Goal: Task Accomplishment & Management: Use online tool/utility

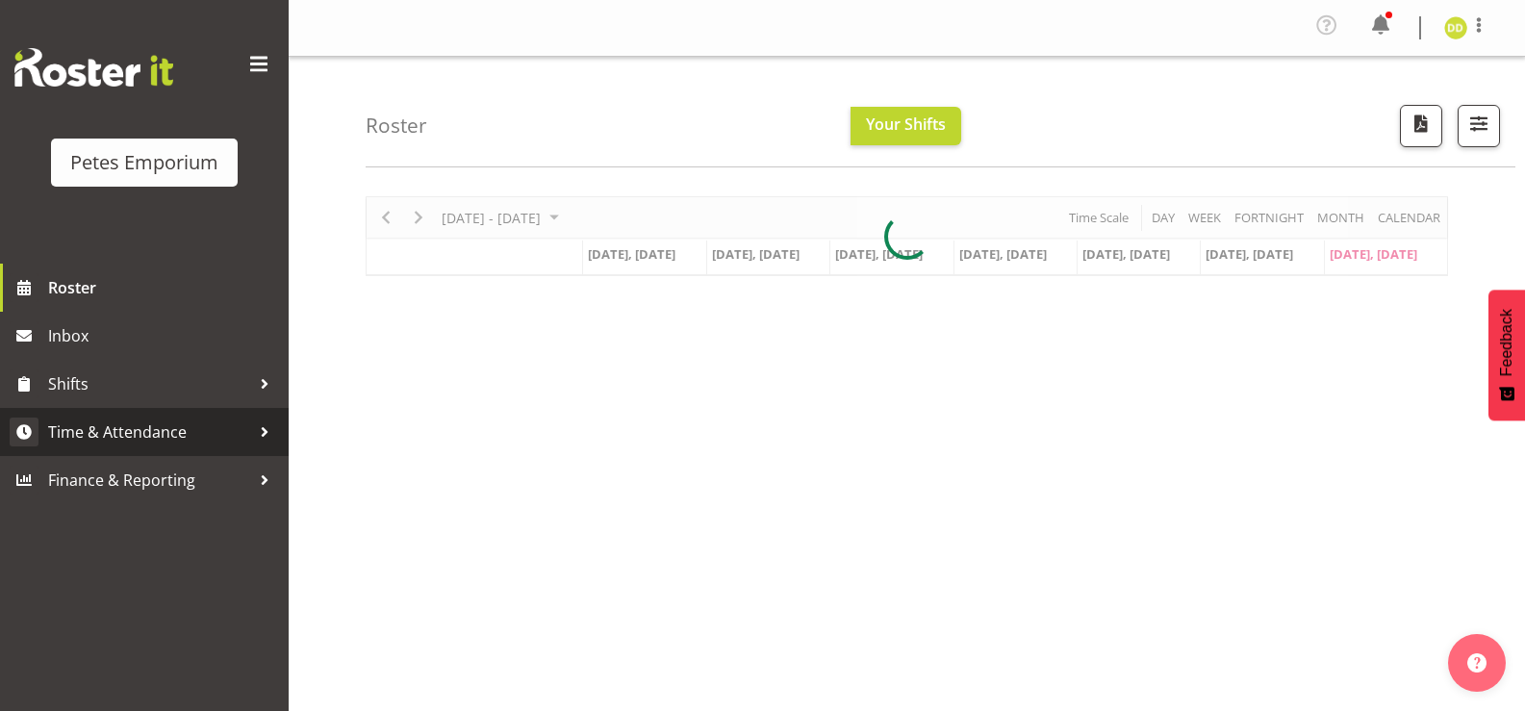
click at [168, 430] on span "Time & Attendance" at bounding box center [149, 431] width 202 height 29
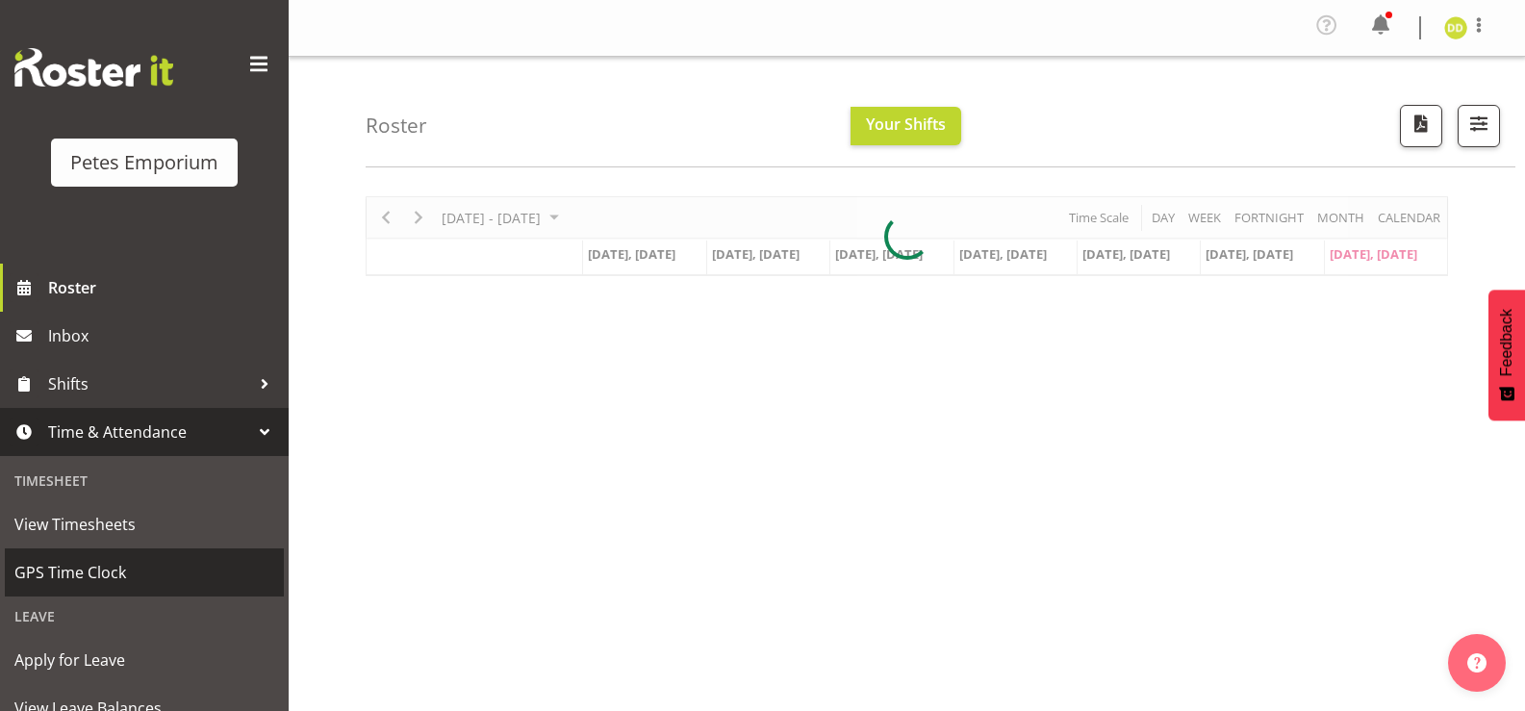
click at [109, 581] on span "GPS Time Clock" at bounding box center [144, 572] width 260 height 29
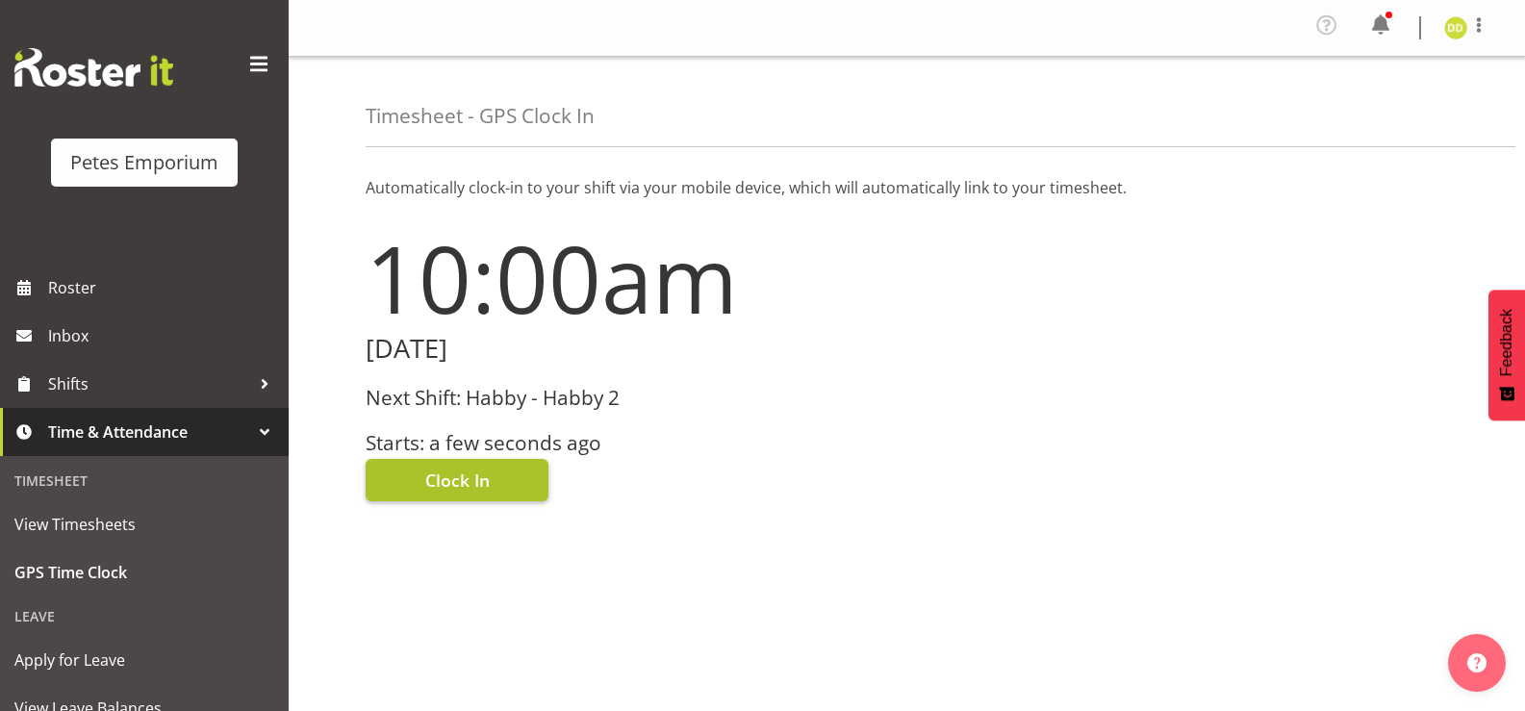
click at [492, 483] on button "Clock In" at bounding box center [457, 480] width 183 height 42
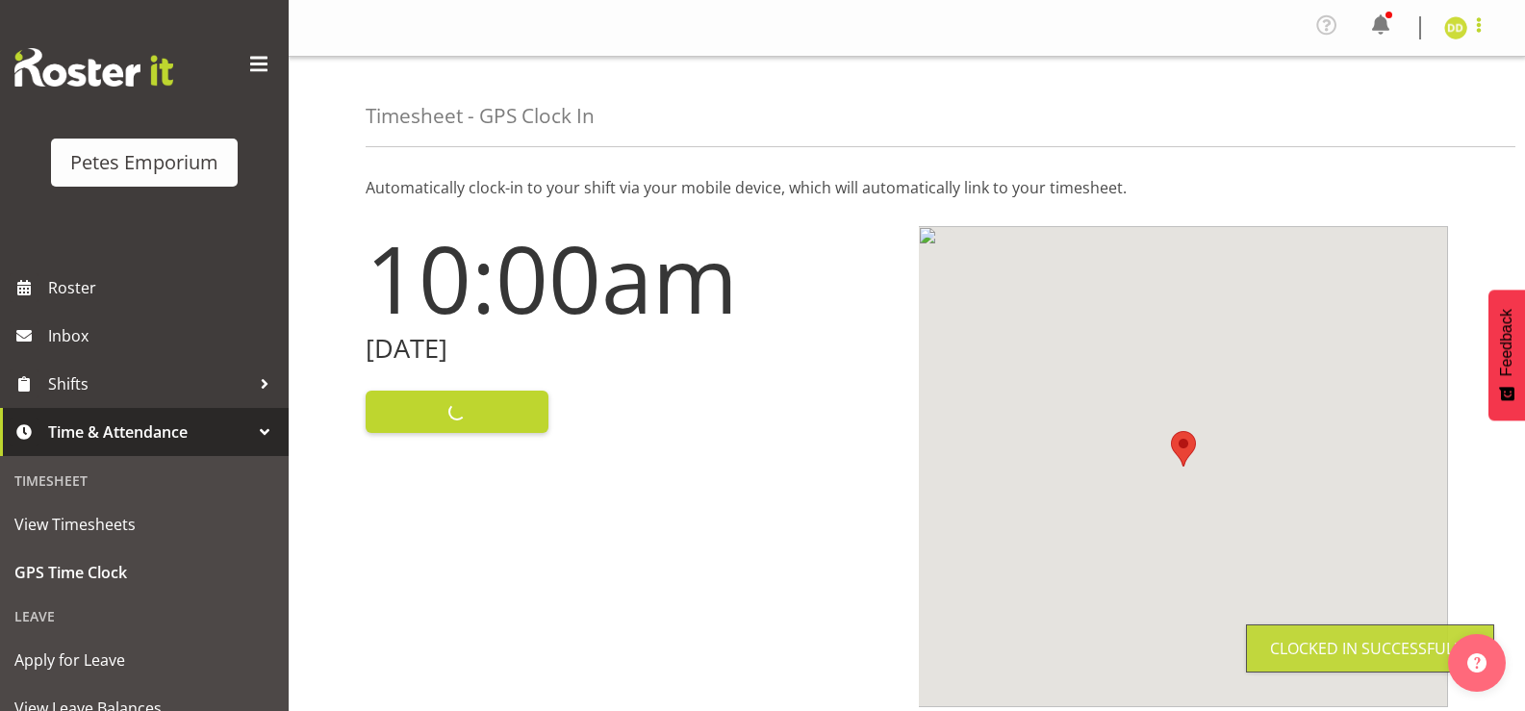
click at [1478, 36] on span at bounding box center [1478, 24] width 23 height 23
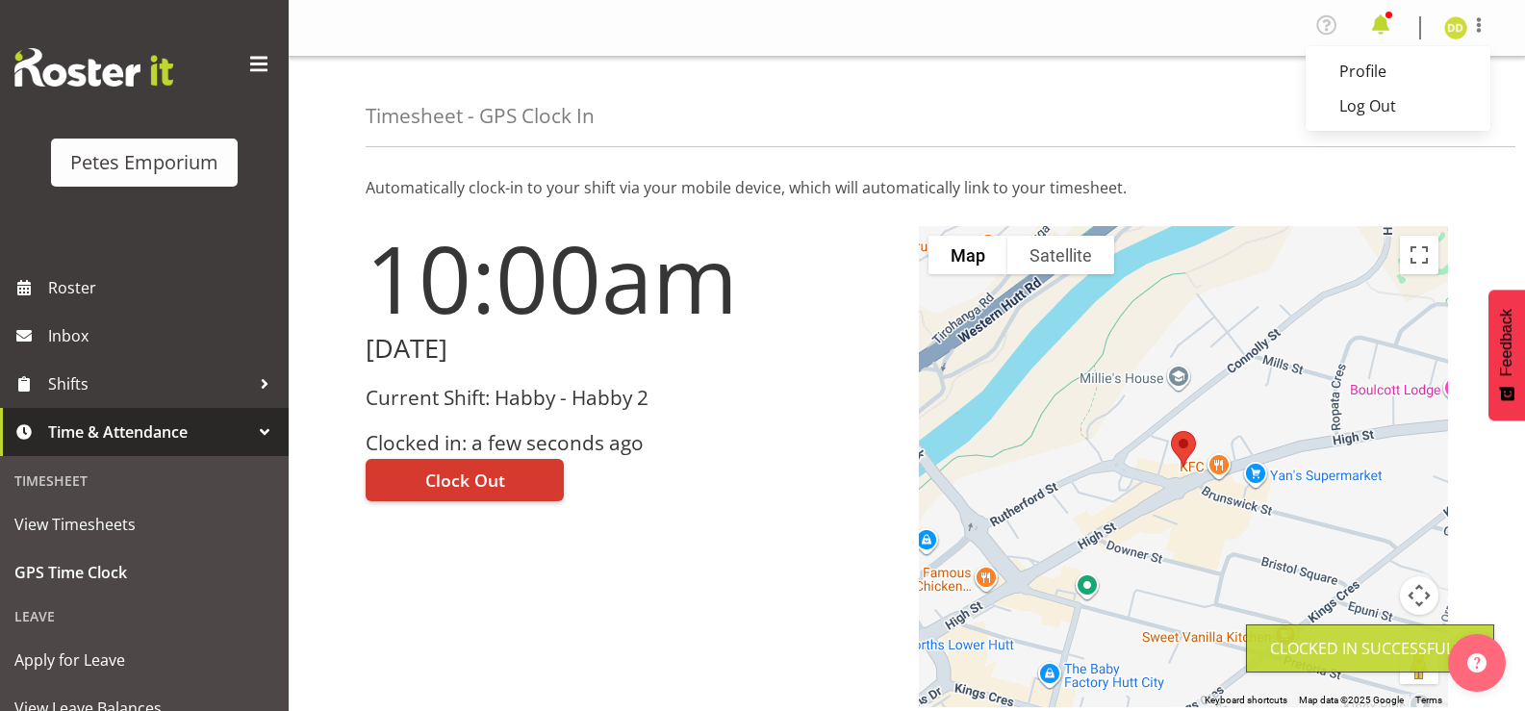
click at [1367, 30] on span at bounding box center [1380, 25] width 31 height 31
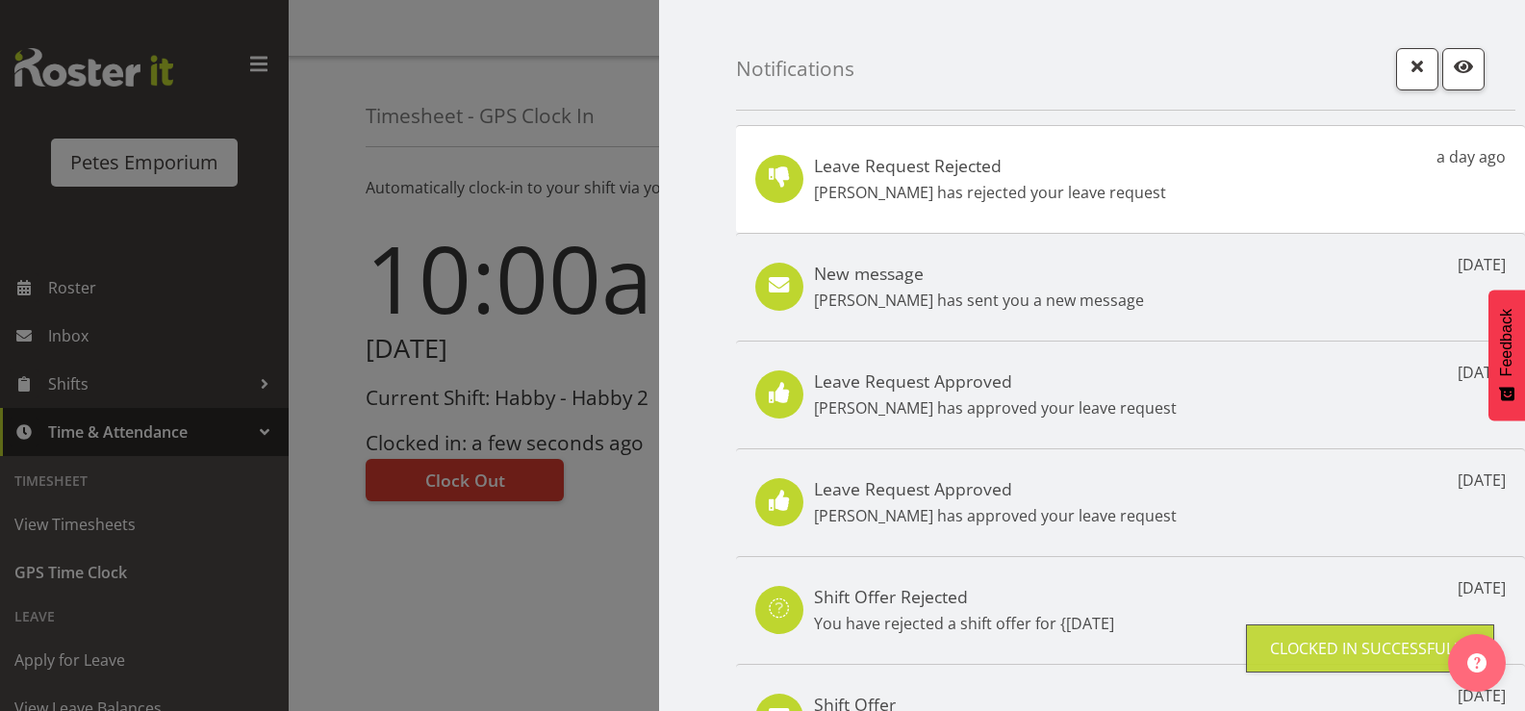
click at [1346, 191] on div "Leave Request Rejected Jodine Bunn has rejected your leave request a day ago" at bounding box center [1130, 179] width 789 height 108
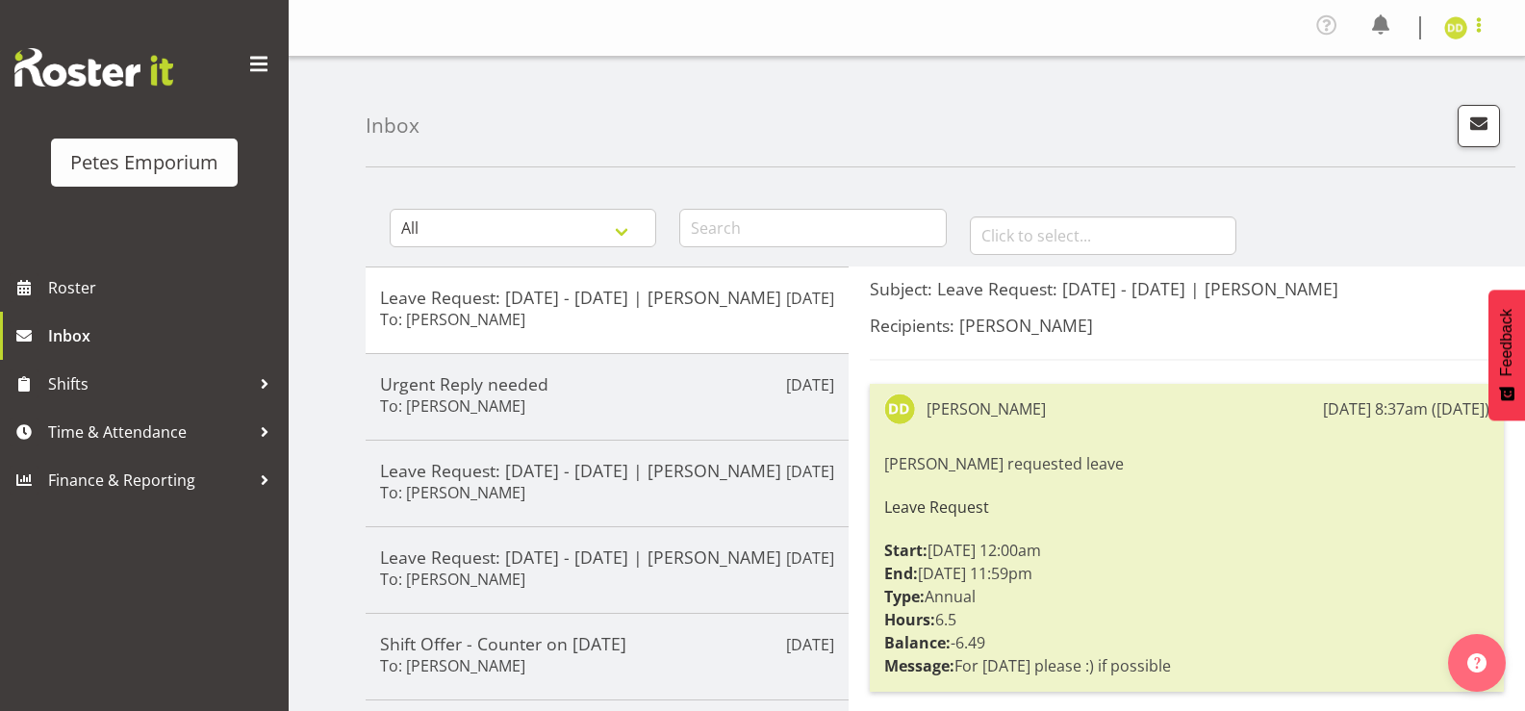
click at [1486, 22] on span at bounding box center [1478, 24] width 23 height 23
click at [1437, 113] on link "Log Out" at bounding box center [1397, 105] width 185 height 35
